Goal: Task Accomplishment & Management: Use online tool/utility

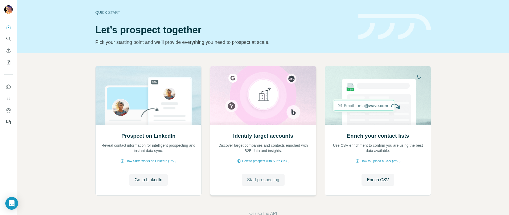
click at [266, 181] on span "Start prospecting" at bounding box center [263, 180] width 32 height 6
click at [144, 176] on button "Go to LinkedIn" at bounding box center [148, 180] width 38 height 12
click at [369, 181] on span "Enrich CSV" at bounding box center [378, 180] width 22 height 6
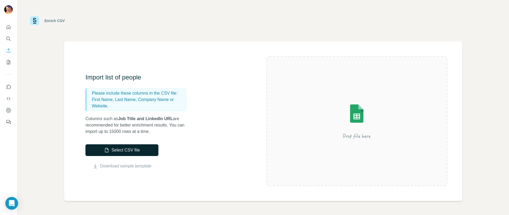
click at [133, 150] on button "Select CSV file" at bounding box center [121, 150] width 73 height 12
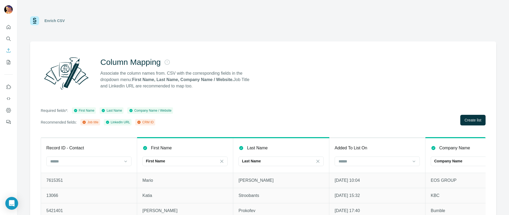
scroll to position [17, 0]
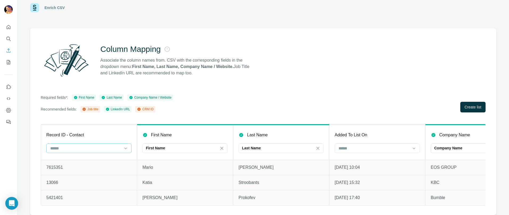
click at [115, 147] on input at bounding box center [86, 149] width 72 height 6
click at [82, 164] on div "CRM ID" at bounding box center [89, 165] width 76 height 5
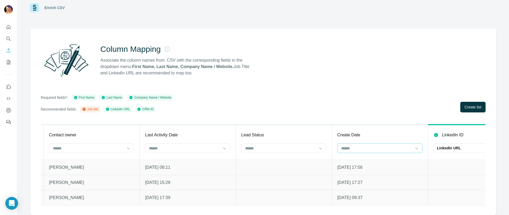
scroll to position [0, 772]
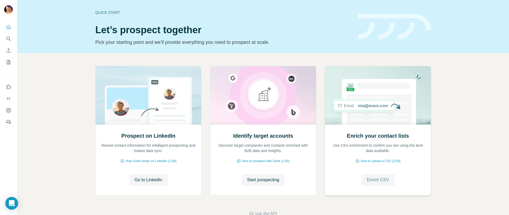
click at [376, 179] on span "Enrich CSV" at bounding box center [378, 180] width 22 height 6
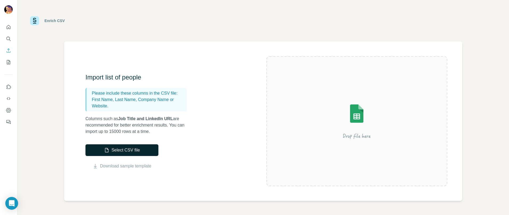
click at [135, 153] on button "Select CSV file" at bounding box center [121, 150] width 73 height 12
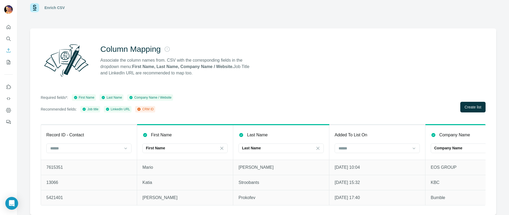
scroll to position [14, 0]
click at [122, 149] on div at bounding box center [88, 149] width 85 height 10
click at [83, 160] on div "CRM ID" at bounding box center [89, 159] width 76 height 5
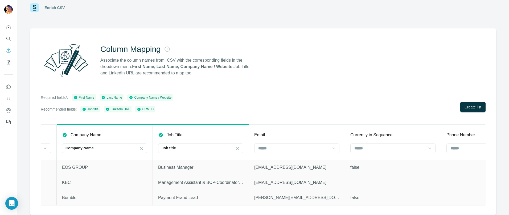
scroll to position [0, 372]
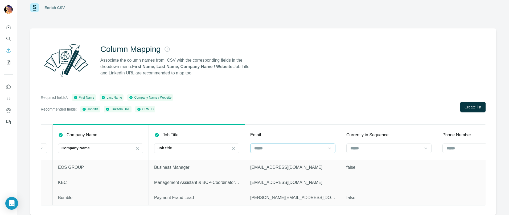
click at [312, 148] on input at bounding box center [290, 149] width 72 height 6
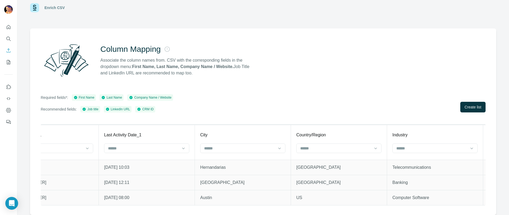
scroll to position [0, 1773]
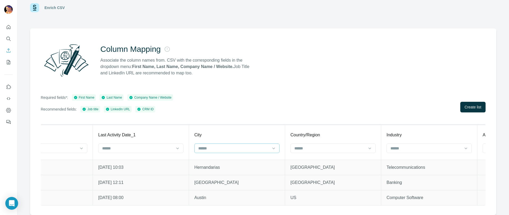
click at [214, 146] on input at bounding box center [234, 149] width 72 height 6
click at [467, 105] on span "Create list" at bounding box center [472, 107] width 17 height 5
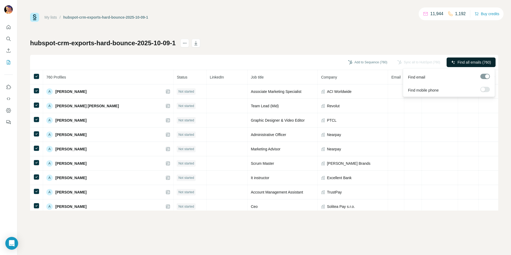
click at [471, 62] on span "Find all emails (760)" at bounding box center [474, 62] width 34 height 5
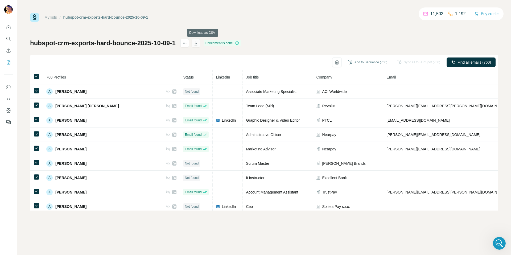
click at [198, 43] on icon "button" at bounding box center [195, 42] width 5 height 5
click at [10, 24] on icon "Quick start" at bounding box center [8, 26] width 5 height 5
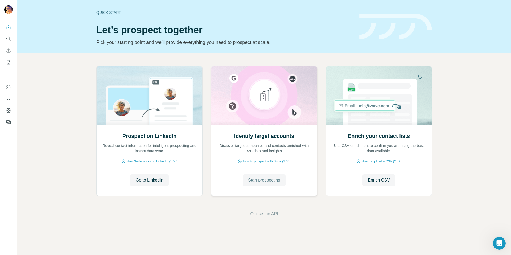
click at [268, 177] on span "Start prospecting" at bounding box center [264, 180] width 32 height 6
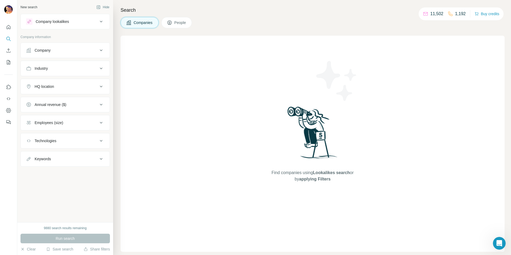
click at [71, 50] on div "Company" at bounding box center [62, 50] width 72 height 5
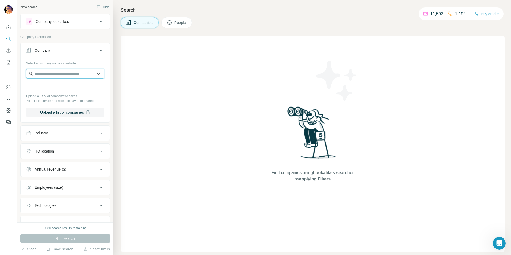
click at [56, 72] on input "text" at bounding box center [65, 74] width 78 height 10
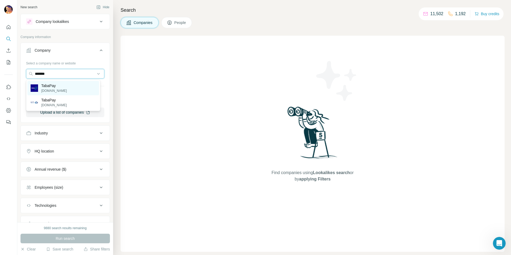
type input "*******"
click at [52, 88] on p "TabaPay" at bounding box center [54, 85] width 26 height 5
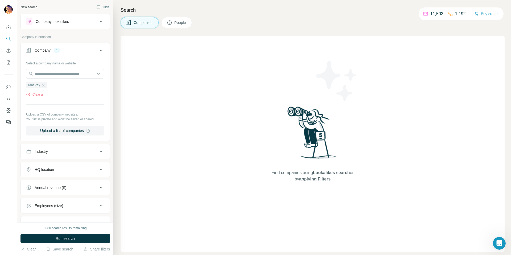
scroll to position [43, 0]
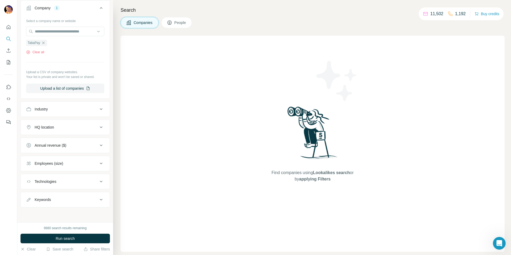
click at [179, 23] on span "People" at bounding box center [180, 22] width 12 height 5
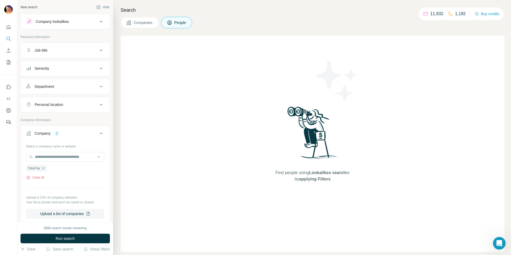
click at [65, 73] on button "Seniority" at bounding box center [65, 68] width 89 height 13
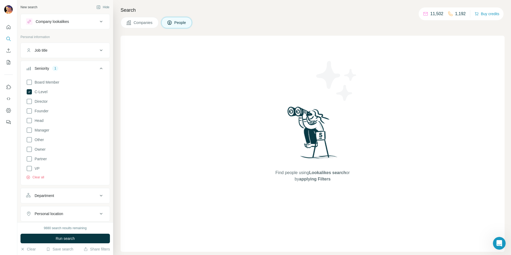
click at [119, 34] on div "Search Companies People Find people using Lookalikes search or by applying Filt…" at bounding box center [312, 127] width 398 height 255
click at [98, 66] on icon at bounding box center [101, 68] width 6 height 6
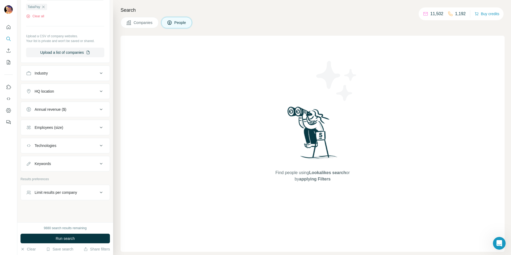
scroll to position [164, 0]
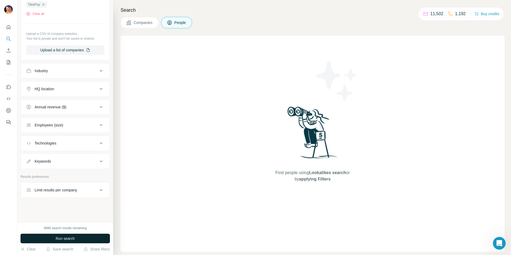
click at [67, 215] on span "Run search" at bounding box center [65, 238] width 19 height 5
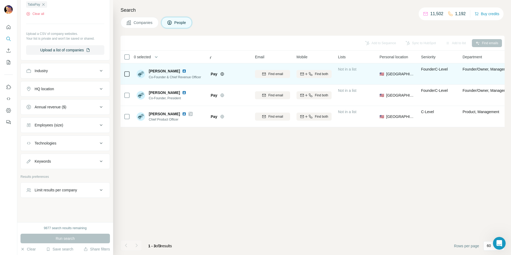
scroll to position [0, 0]
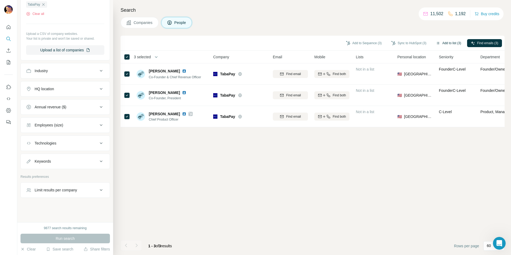
click at [445, 42] on button "Add to list (3)" at bounding box center [448, 43] width 33 height 8
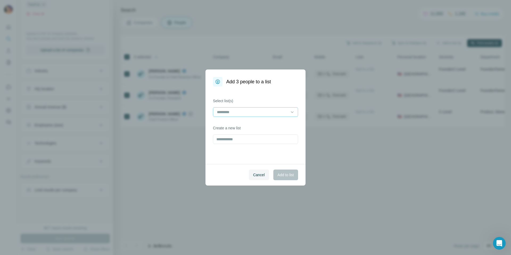
click at [223, 109] on div at bounding box center [252, 111] width 72 height 9
type input "****"
click at [251, 94] on div "Select list(s) Create a new list" at bounding box center [255, 124] width 100 height 77
click at [226, 140] on input "text" at bounding box center [255, 139] width 85 height 10
type input "*"
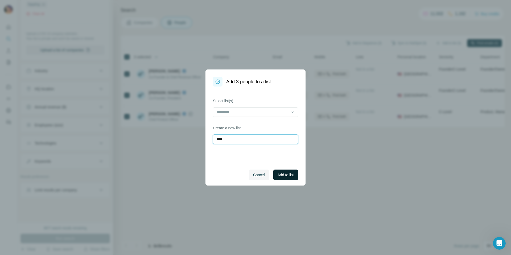
type input "****"
click at [290, 170] on button "Add to list" at bounding box center [285, 174] width 25 height 11
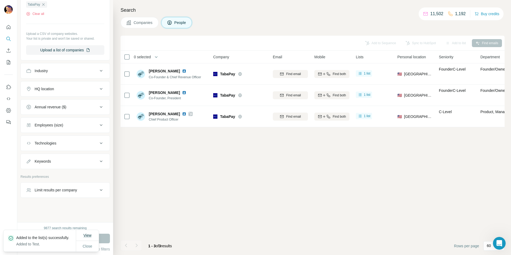
click at [89, 215] on span "View" at bounding box center [87, 235] width 8 height 4
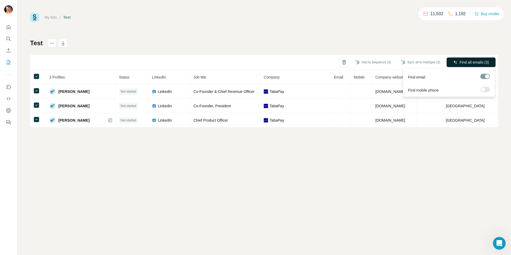
click at [462, 62] on span "Find all emails (3)" at bounding box center [473, 62] width 29 height 5
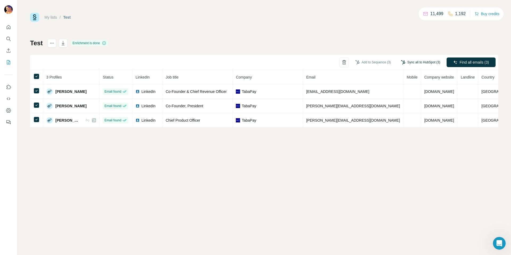
click at [411, 63] on button "Sync all to HubSpot (3)" at bounding box center [420, 62] width 47 height 8
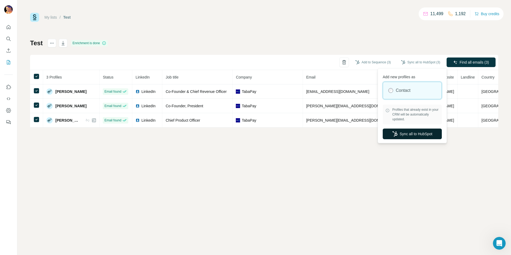
click at [409, 134] on button "Sync all to HubSpot" at bounding box center [412, 133] width 59 height 11
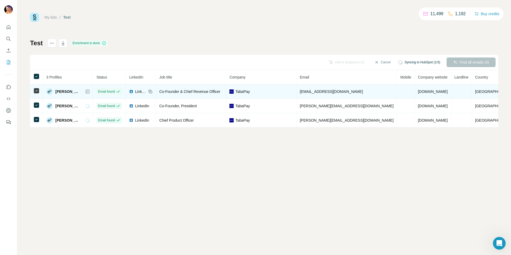
click at [89, 92] on icon at bounding box center [87, 91] width 3 height 4
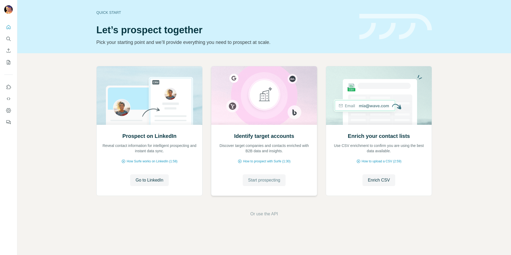
click at [267, 181] on span "Start prospecting" at bounding box center [264, 180] width 32 height 6
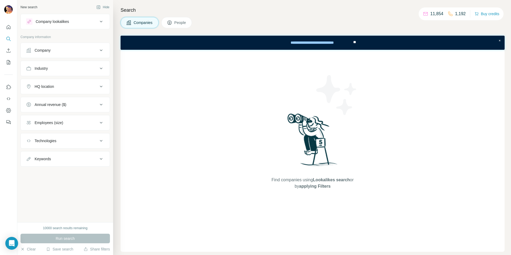
click at [173, 23] on button "People" at bounding box center [176, 22] width 31 height 11
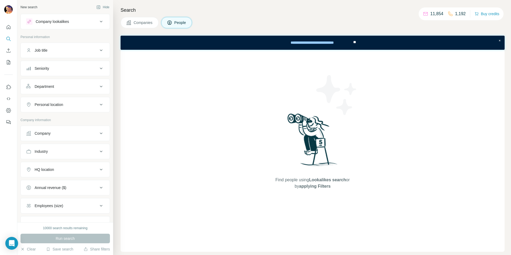
click at [49, 22] on div "Company lookalikes" at bounding box center [52, 21] width 33 height 5
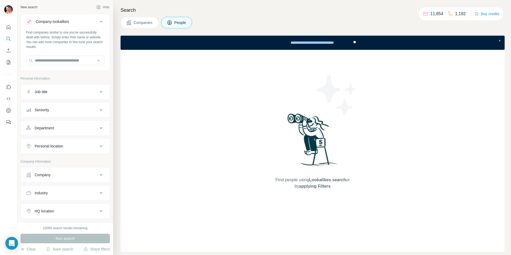
click at [49, 22] on div "Company lookalikes" at bounding box center [52, 21] width 33 height 5
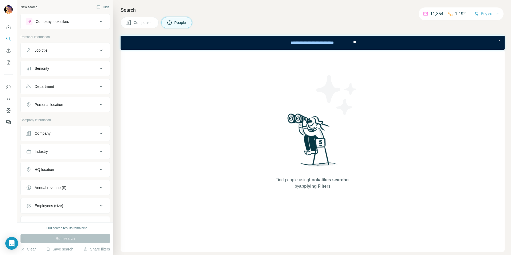
click at [76, 19] on div "Company lookalikes" at bounding box center [62, 21] width 72 height 6
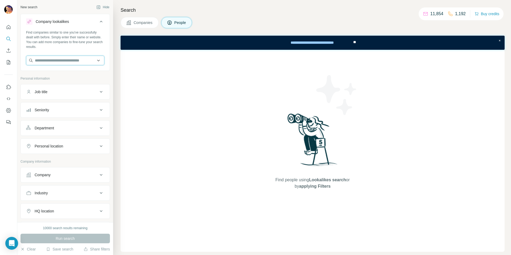
click at [55, 64] on input "text" at bounding box center [65, 61] width 78 height 10
type input "******"
click at [53, 74] on p "Ixopay" at bounding box center [54, 72] width 26 height 5
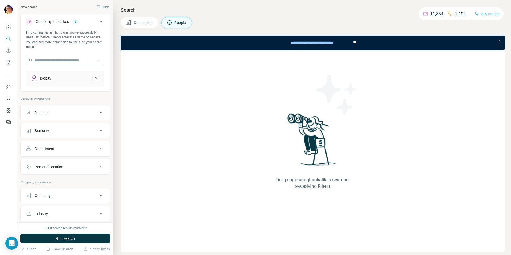
click at [69, 135] on button "Seniority" at bounding box center [65, 130] width 89 height 13
click at [40, 155] on span "C-Level" at bounding box center [39, 153] width 15 height 5
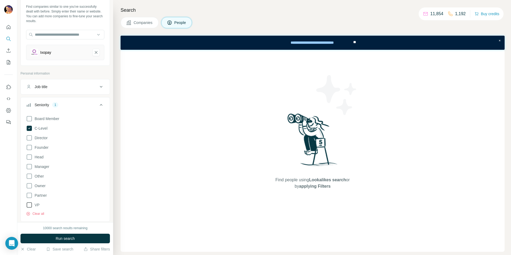
click at [29, 205] on icon at bounding box center [29, 205] width 6 height 6
click at [100, 69] on div "Company lookalikes 1 Find companies similar to one you've successfully dealt wi…" at bounding box center [64, 206] width 89 height 436
click at [62, 239] on span "Run search" at bounding box center [65, 238] width 19 height 5
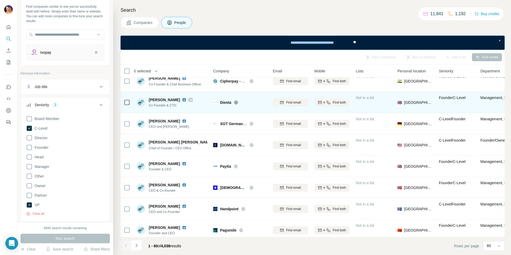
scroll to position [418, 0]
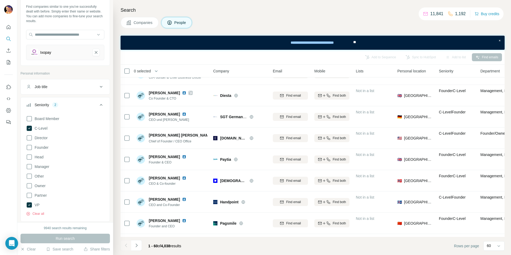
click at [98, 105] on icon at bounding box center [101, 105] width 6 height 6
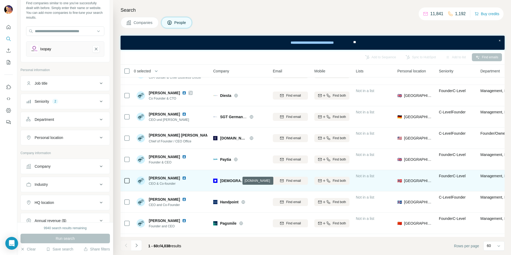
scroll to position [425, 0]
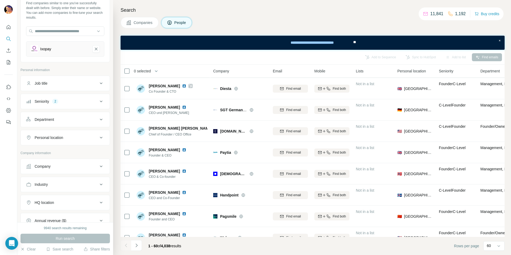
click at [60, 203] on div "HQ location" at bounding box center [62, 202] width 72 height 5
click at [56, 214] on input "text" at bounding box center [65, 216] width 78 height 10
type input "******"
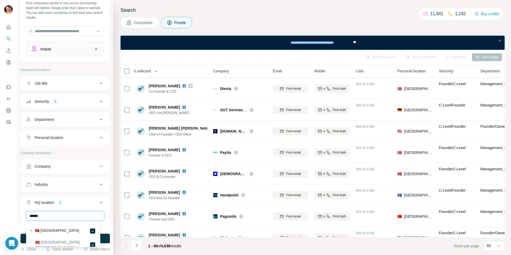
click at [60, 216] on input "******" at bounding box center [65, 216] width 78 height 10
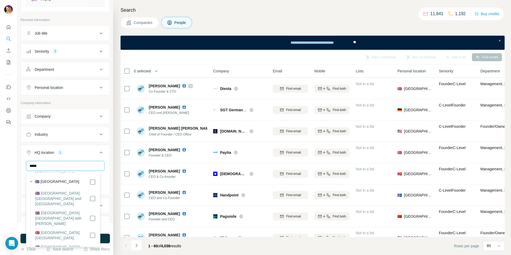
scroll to position [109, 0]
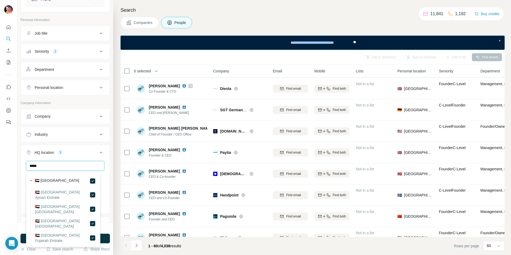
drag, startPoint x: 64, startPoint y: 166, endPoint x: 15, endPoint y: 163, distance: 48.8
click at [15, 163] on div "New search Hide Company lookalikes 1 Find companies similar to one you've succe…" at bounding box center [255, 127] width 511 height 255
drag, startPoint x: 70, startPoint y: 166, endPoint x: 30, endPoint y: 165, distance: 40.2
click at [30, 165] on input "*******" at bounding box center [65, 166] width 78 height 10
drag, startPoint x: 71, startPoint y: 166, endPoint x: 0, endPoint y: 163, distance: 70.6
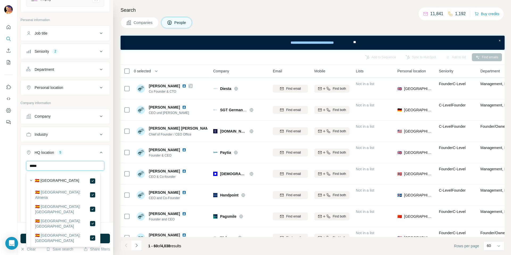
click at [0, 163] on div "New search Hide Company lookalikes 1 Find companies similar to one you've succe…" at bounding box center [255, 127] width 511 height 255
type input "*****"
drag, startPoint x: 73, startPoint y: 168, endPoint x: 19, endPoint y: 162, distance: 54.6
click at [19, 162] on div "New search Hide Company lookalikes 1 Find companies similar to one you've succe…" at bounding box center [65, 111] width 96 height 222
type input "****"
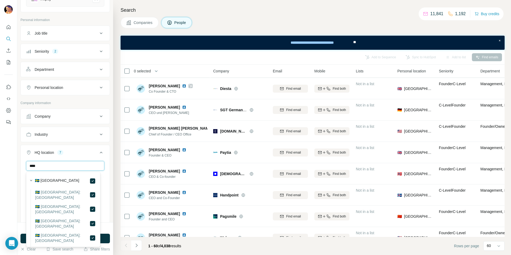
drag, startPoint x: 61, startPoint y: 167, endPoint x: 17, endPoint y: 162, distance: 44.3
click at [17, 162] on div "New search Hide Company lookalikes 1 Find companies similar to one you've succe…" at bounding box center [255, 127] width 511 height 255
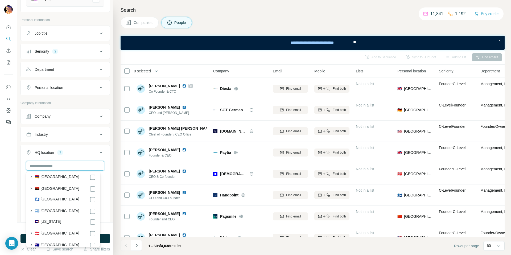
scroll to position [80, 0]
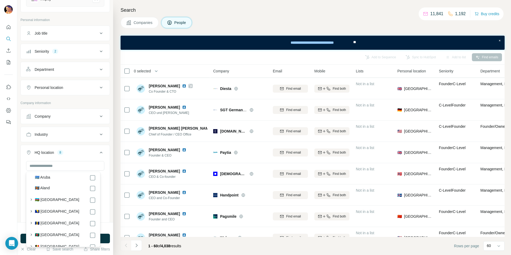
scroll to position [158, 0]
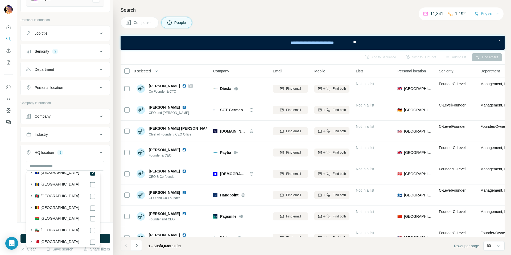
scroll to position [193, 0]
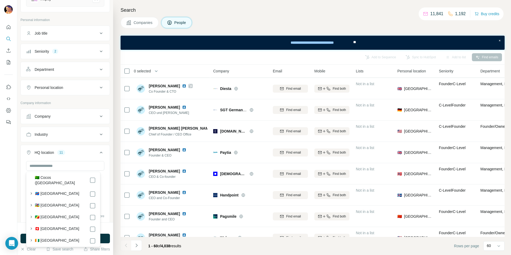
scroll to position [450, 0]
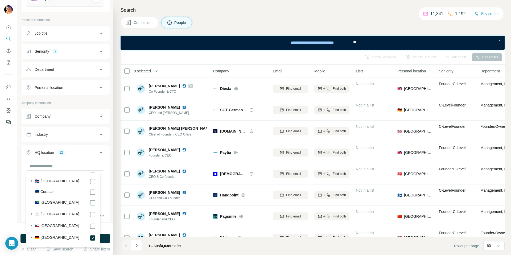
scroll to position [592, 0]
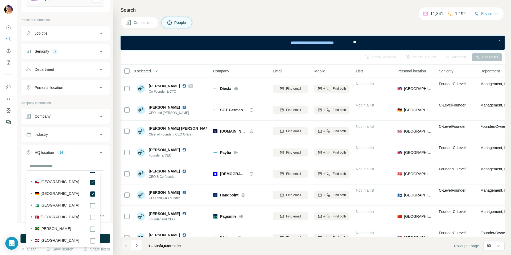
scroll to position [638, 0]
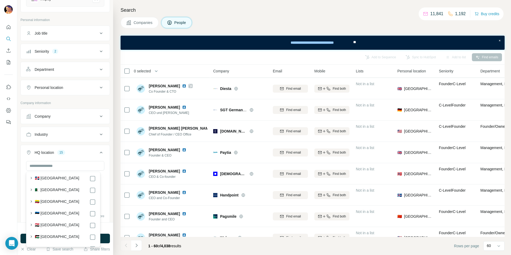
scroll to position [699, 0]
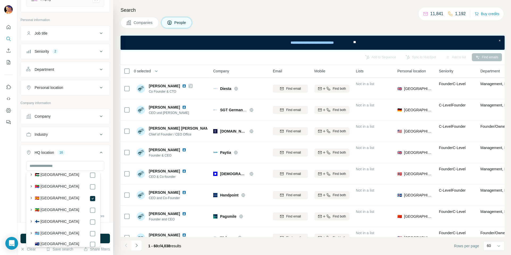
scroll to position [761, 0]
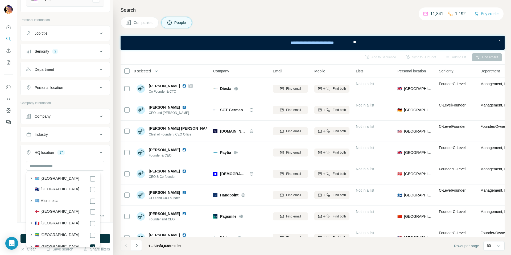
scroll to position [819, 0]
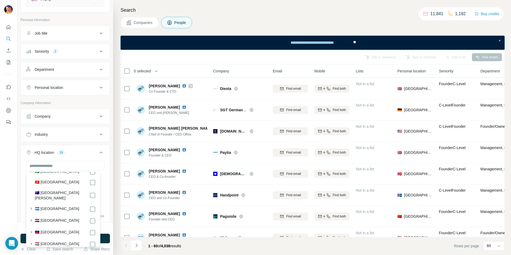
scroll to position [1093, 0]
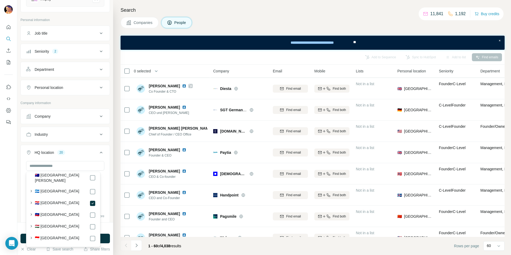
scroll to position [1110, 0]
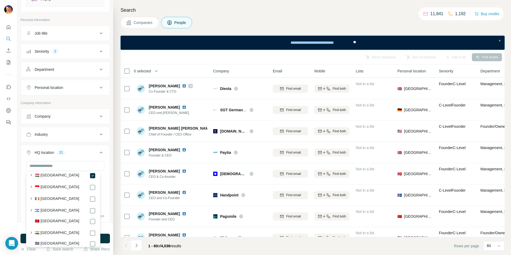
scroll to position [1148, 0]
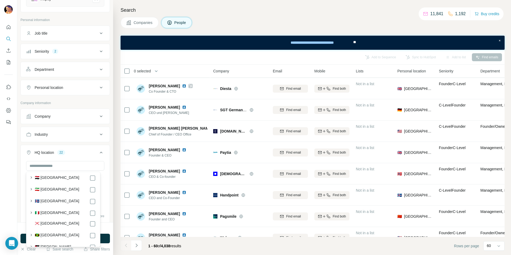
scroll to position [1239, 0]
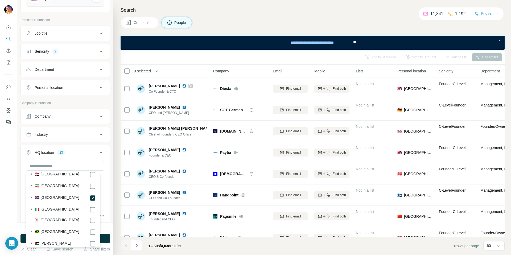
scroll to position [1242, 0]
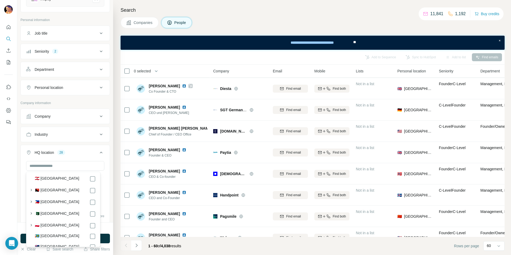
scroll to position [2038, 0]
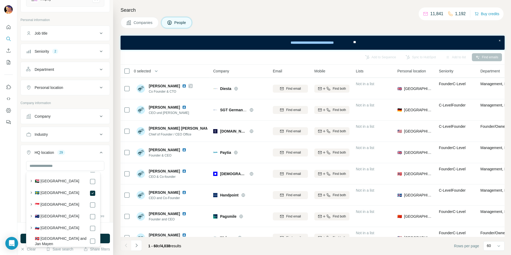
scroll to position [2271, 0]
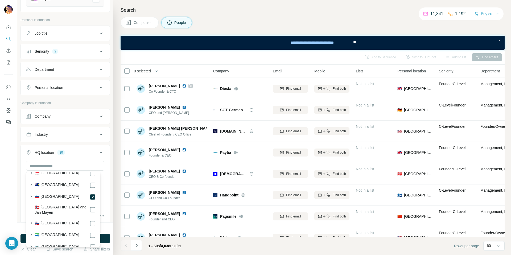
scroll to position [2302, 0]
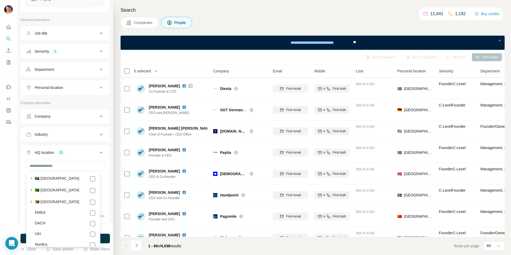
scroll to position [2871, 0]
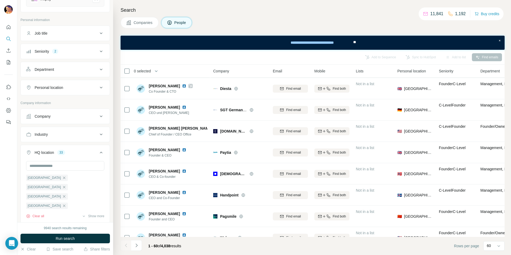
click at [106, 150] on div "HQ location 33 Norway United Kingdom United Arab Emirates Germany Spain Turkey …" at bounding box center [64, 184] width 89 height 79
click at [70, 237] on span "Run search" at bounding box center [65, 238] width 19 height 5
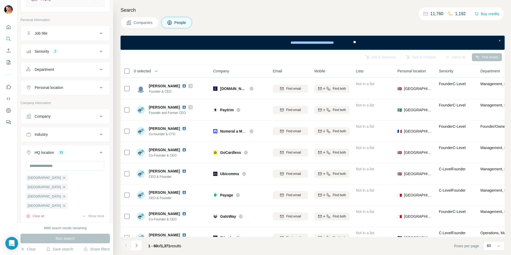
scroll to position [93, 0]
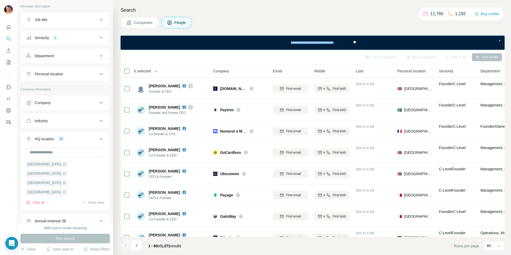
click at [68, 122] on div "Industry" at bounding box center [62, 120] width 72 height 5
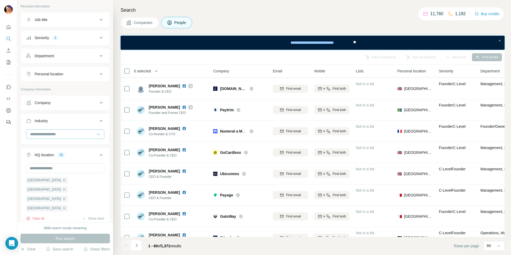
click at [62, 135] on input at bounding box center [63, 134] width 66 height 6
click at [227, 20] on div "Companies People" at bounding box center [313, 22] width 384 height 11
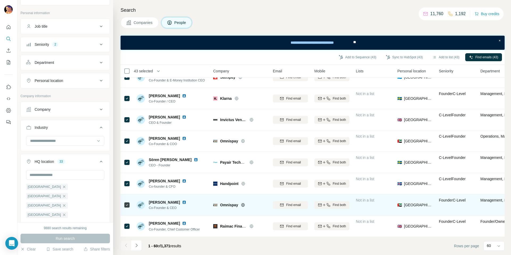
scroll to position [1121, 0]
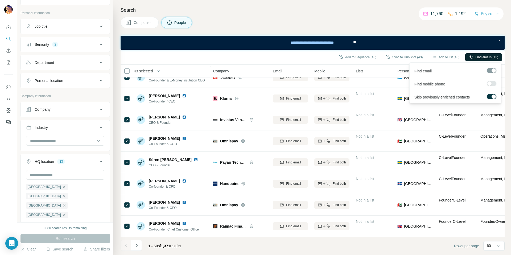
click at [475, 57] on span "Find emails (43)" at bounding box center [486, 57] width 23 height 5
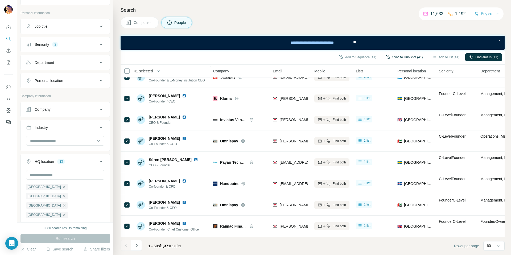
click at [406, 57] on button "Sync to HubSpot (41)" at bounding box center [404, 57] width 44 height 8
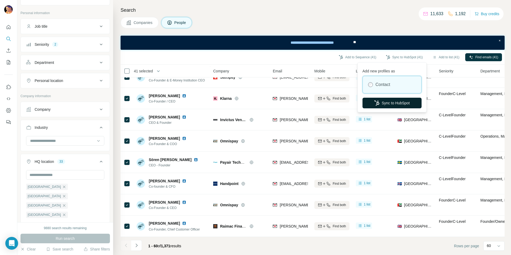
click at [391, 103] on button "Sync to HubSpot" at bounding box center [391, 103] width 59 height 11
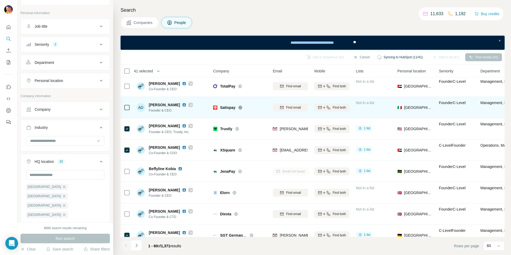
scroll to position [0, 0]
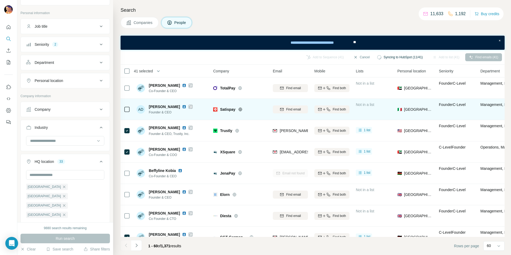
click at [184, 106] on img at bounding box center [184, 107] width 4 height 4
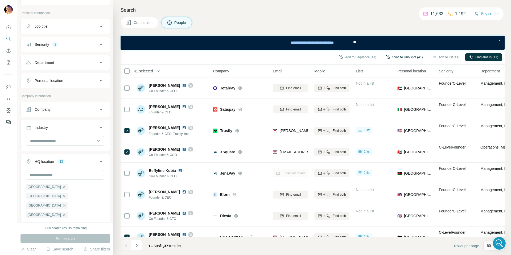
click at [403, 57] on button "Sync to HubSpot (41)" at bounding box center [404, 57] width 44 height 8
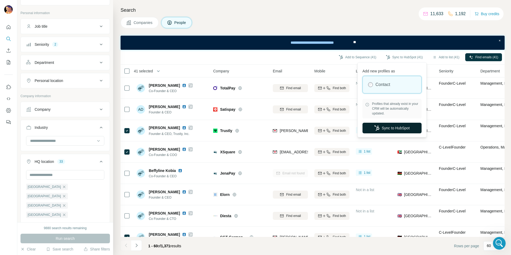
click at [395, 129] on button "Sync to HubSpot" at bounding box center [391, 128] width 59 height 11
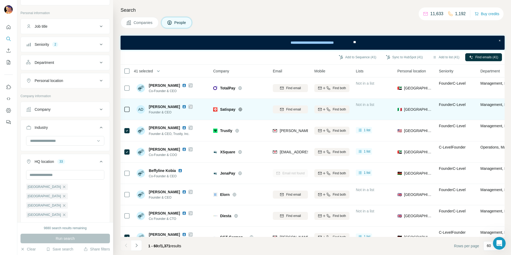
scroll to position [3, 0]
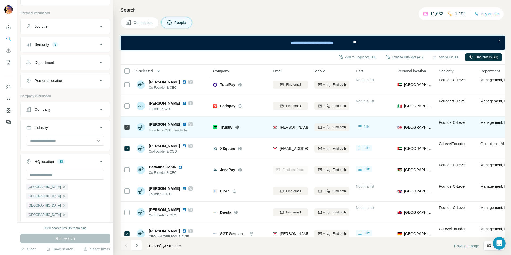
click at [192, 125] on icon at bounding box center [190, 124] width 3 height 3
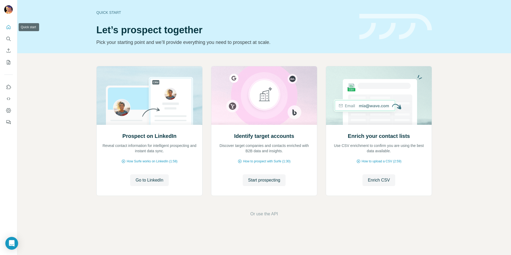
click at [10, 30] on button "Quick start" at bounding box center [8, 27] width 9 height 10
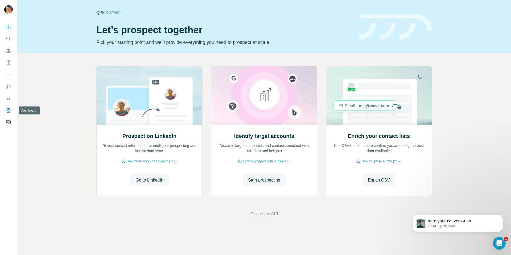
click at [8, 109] on icon "Dashboard" at bounding box center [8, 110] width 2 height 2
click at [448, 224] on p "FinAI • 2m ago" at bounding box center [462, 226] width 69 height 5
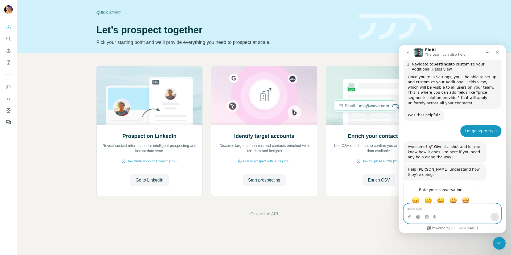
scroll to position [273, 0]
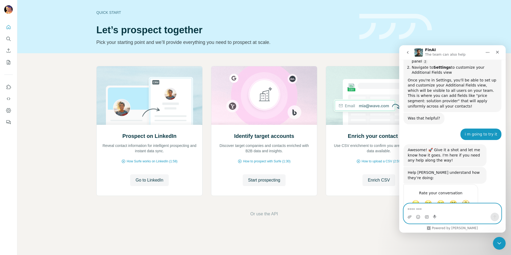
click at [430, 210] on textarea "Message…" at bounding box center [452, 208] width 97 height 9
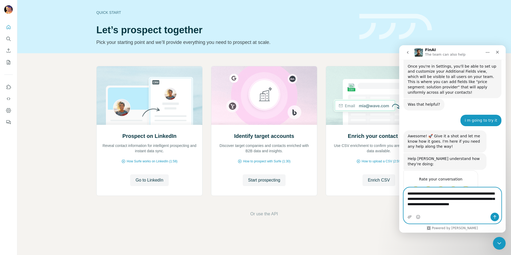
scroll to position [293, 0]
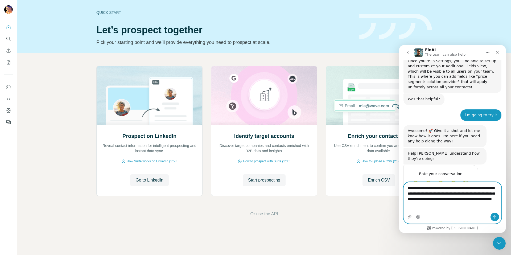
type textarea "**********"
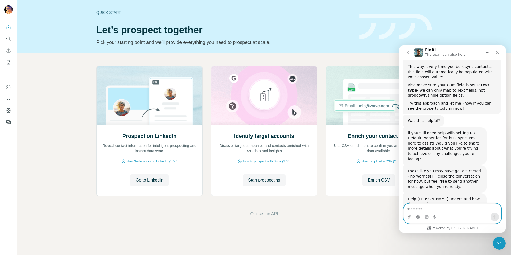
scroll to position [566, 0]
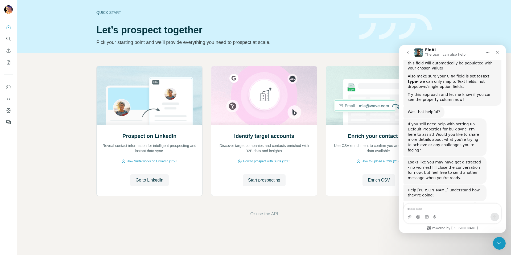
click at [463, 216] on span "Amazing" at bounding box center [466, 221] width 10 height 10
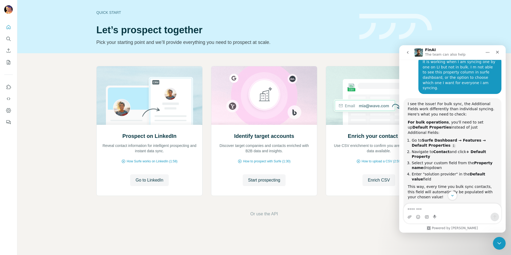
scroll to position [595, 0]
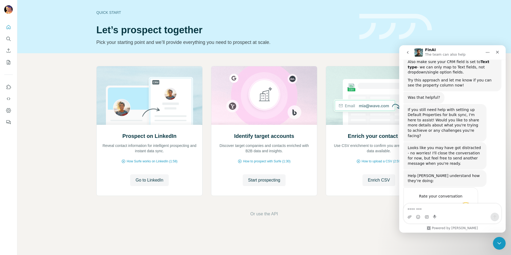
click at [434, 220] on textarea "Tell us more…" at bounding box center [435, 225] width 55 height 11
type textarea "*"
click at [381, 18] on img at bounding box center [395, 27] width 73 height 26
click at [11, 86] on icon "Use Surfe on LinkedIn" at bounding box center [8, 86] width 5 height 5
click at [6, 108] on icon "Dashboard" at bounding box center [8, 110] width 5 height 5
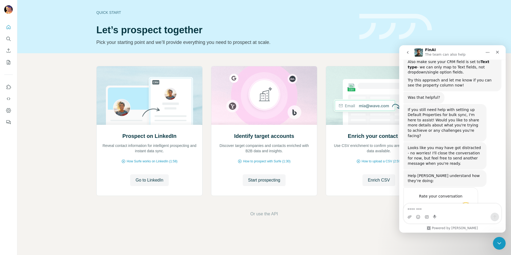
click at [434, 220] on textarea "Tell us more…" at bounding box center [435, 225] width 55 height 11
click at [499, 52] on icon "Close" at bounding box center [497, 52] width 4 height 4
